Goal: Book appointment/travel/reservation

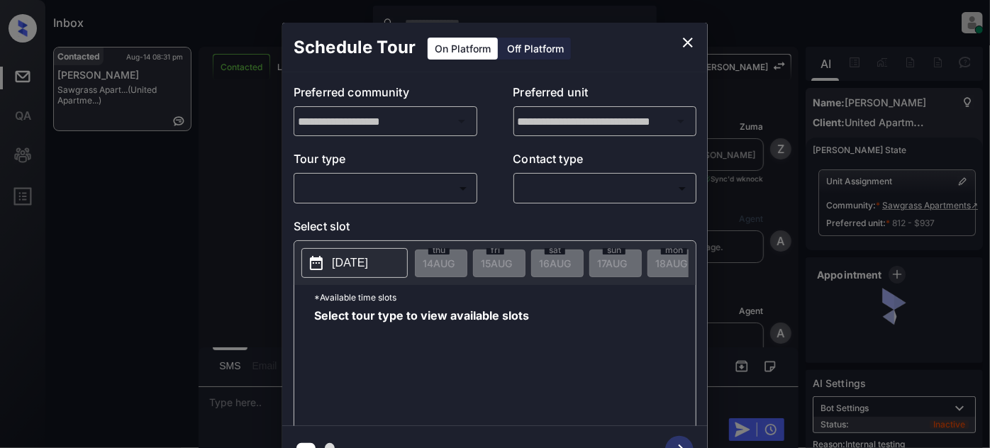
click at [388, 189] on body "Inbox [PERSON_NAME] Online Set yourself offline Set yourself on break Profile S…" at bounding box center [495, 224] width 990 height 448
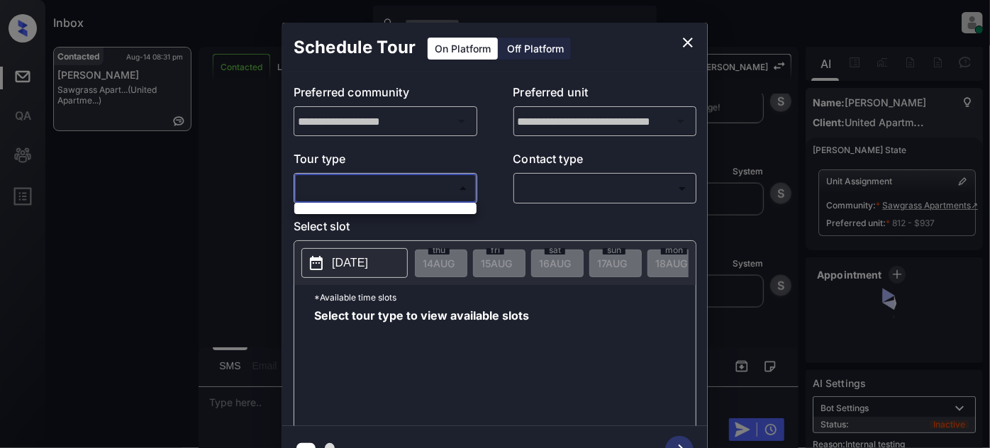
click at [355, 225] on div at bounding box center [495, 224] width 990 height 448
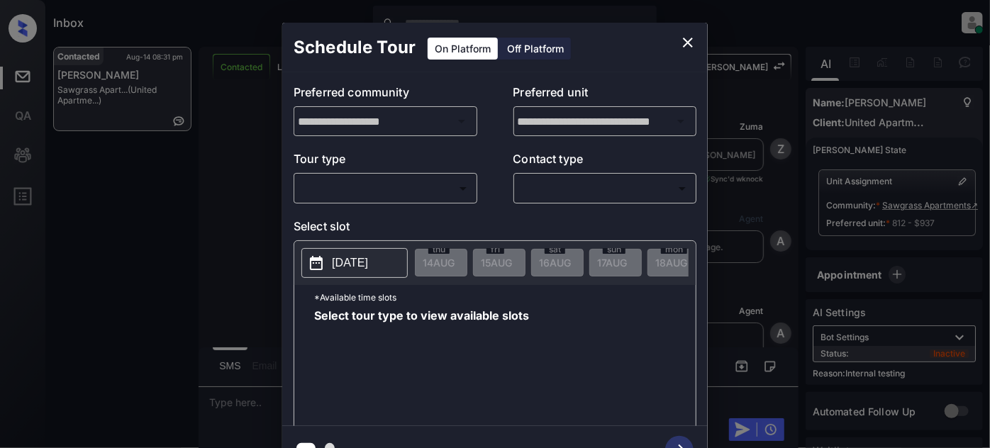
scroll to position [7027, 0]
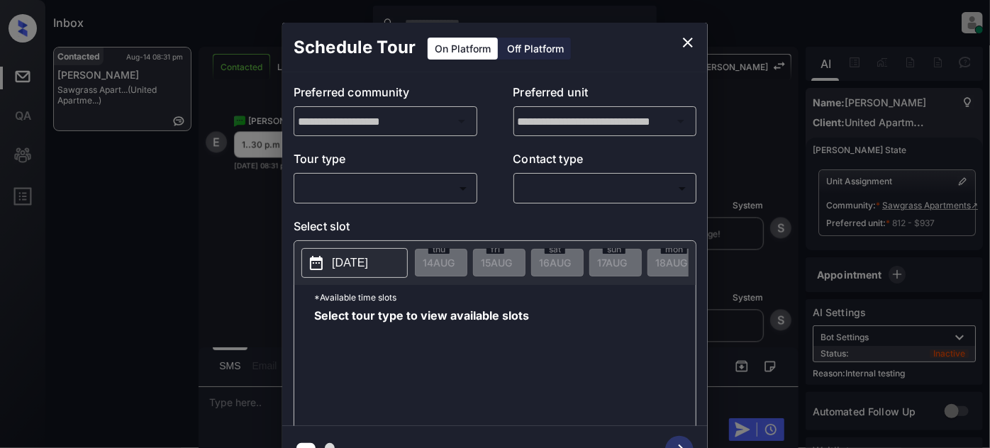
click at [421, 188] on body "Inbox [PERSON_NAME] Online Set yourself offline Set yourself on break Profile S…" at bounding box center [495, 224] width 990 height 448
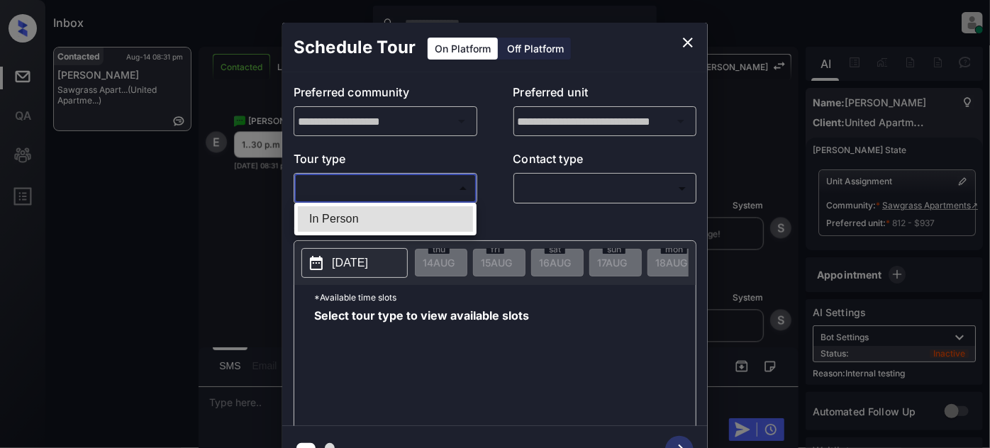
click at [357, 213] on li "In Person" at bounding box center [385, 219] width 175 height 26
type input "********"
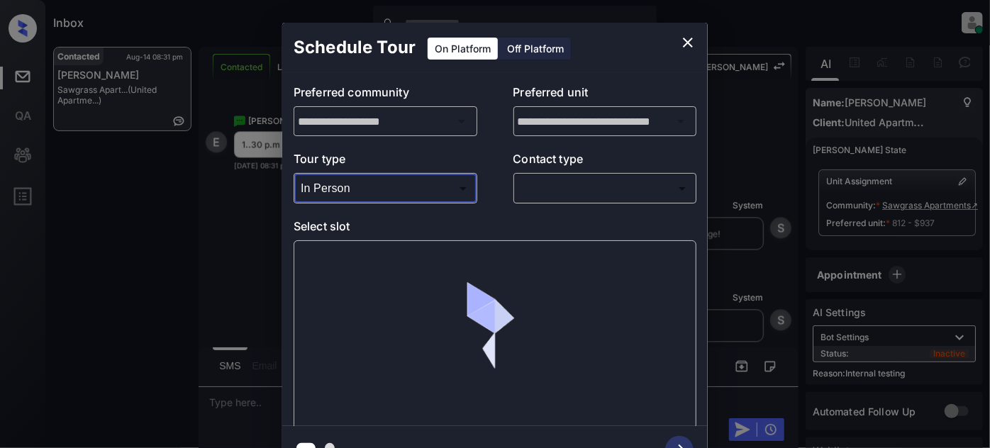
click at [595, 185] on body "Inbox [PERSON_NAME] Online Set yourself offline Set yourself on break Profile S…" at bounding box center [495, 224] width 990 height 448
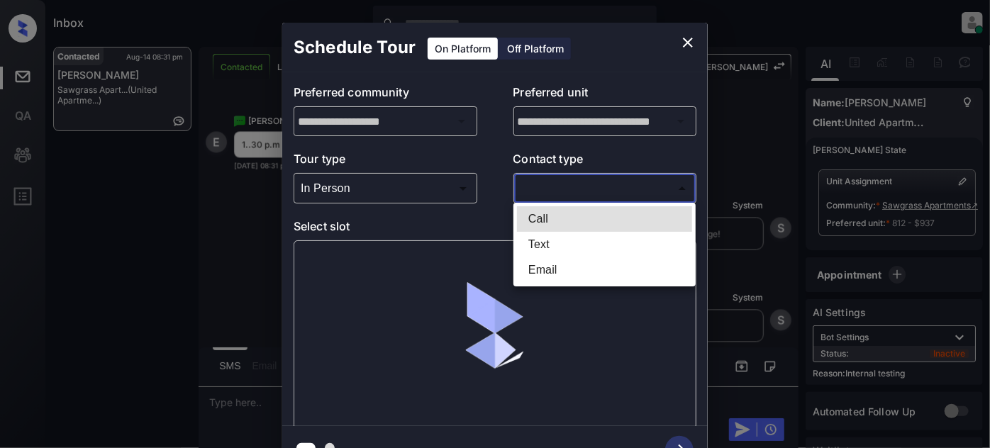
click at [554, 245] on li "Text" at bounding box center [604, 245] width 175 height 26
type input "****"
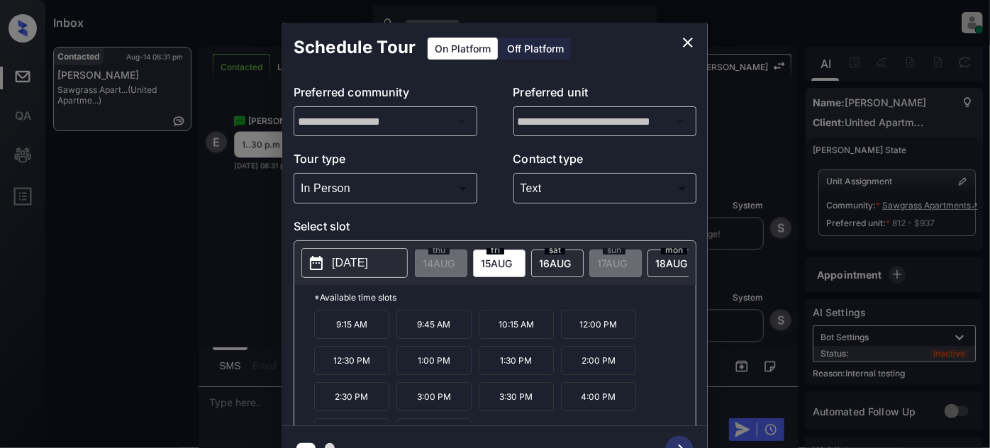
click at [517, 366] on p "1:30 PM" at bounding box center [515, 360] width 75 height 29
click at [685, 439] on icon "button" at bounding box center [679, 450] width 28 height 28
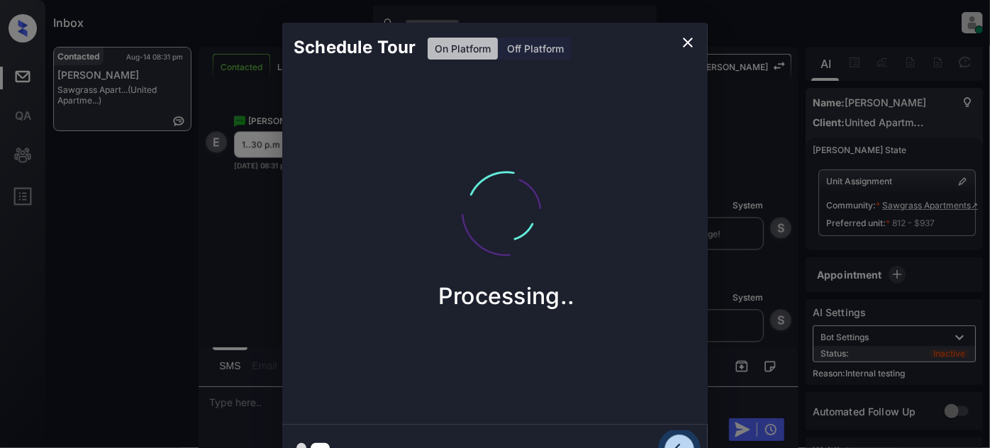
click at [692, 39] on icon "close" at bounding box center [687, 42] width 17 height 17
